Goal: Browse casually: Explore the website without a specific task or goal

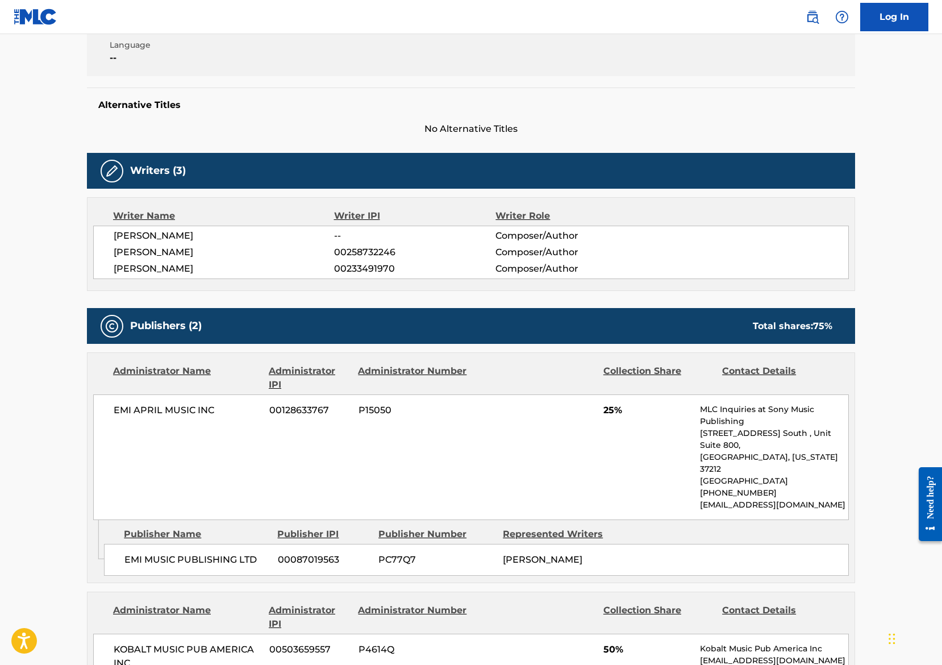
scroll to position [248, 0]
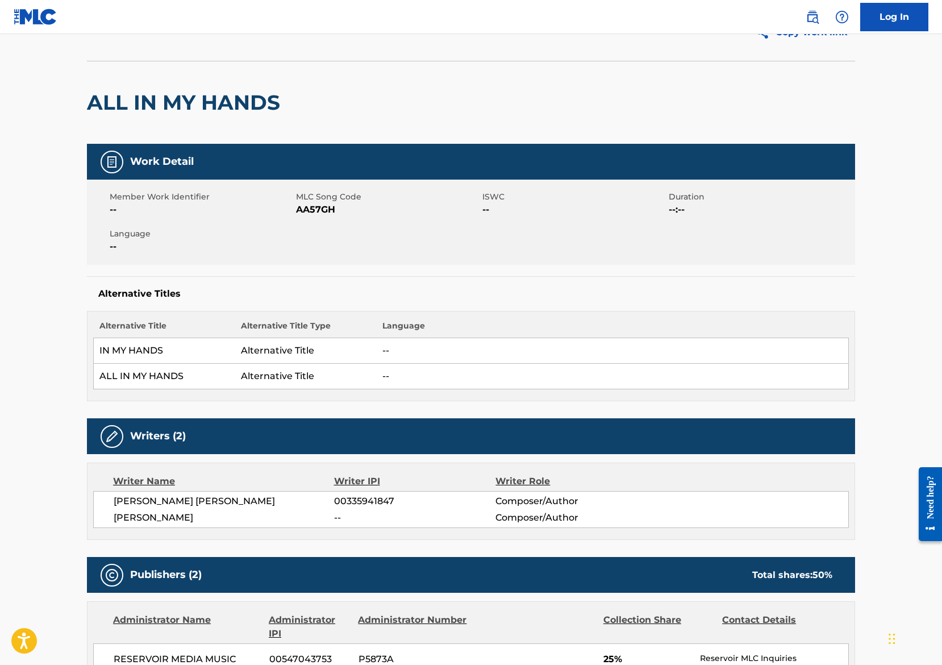
scroll to position [73, 0]
